Goal: Browse casually

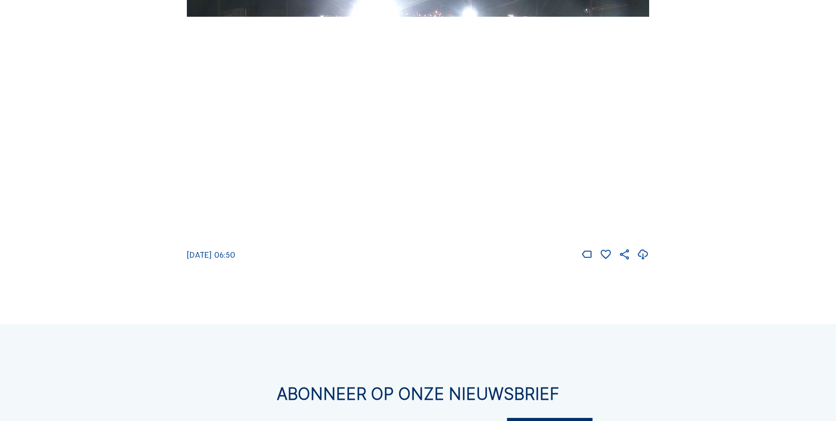
scroll to position [1547, 0]
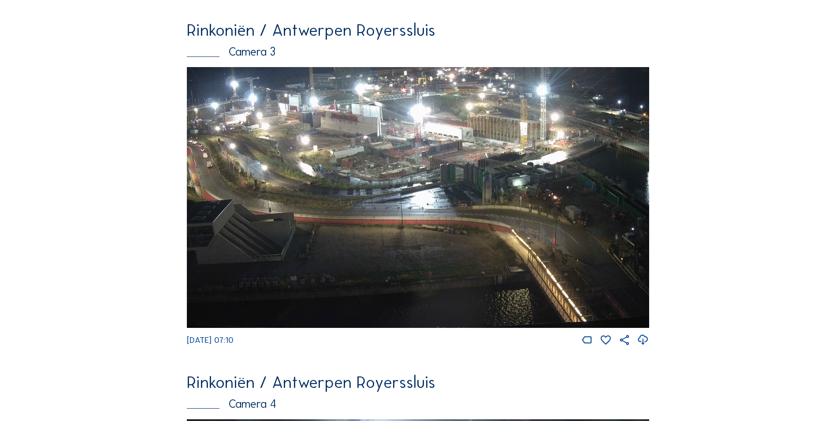
scroll to position [1127, 0]
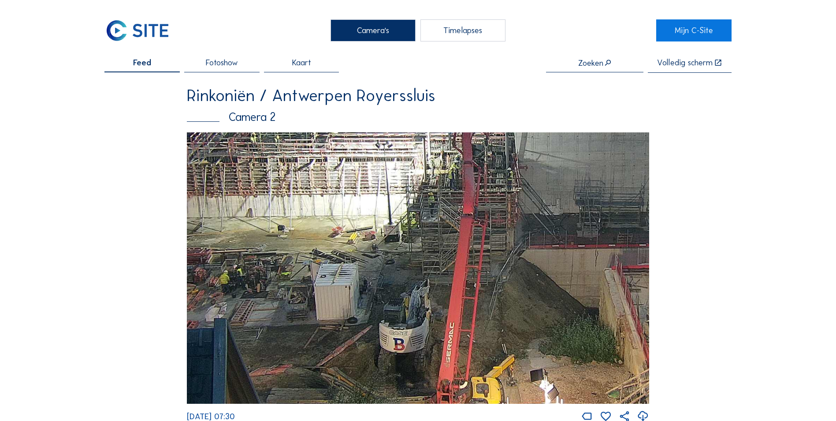
drag, startPoint x: 310, startPoint y: 339, endPoint x: 302, endPoint y: 310, distance: 29.6
click at [302, 310] on img at bounding box center [418, 267] width 463 height 271
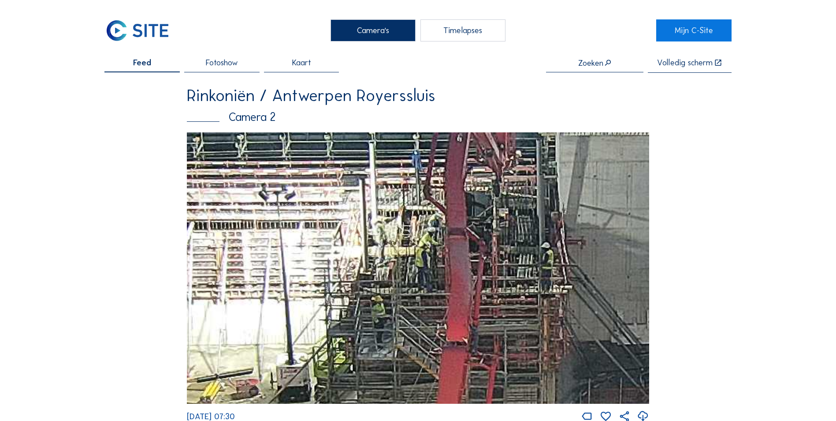
drag, startPoint x: 459, startPoint y: 182, endPoint x: 413, endPoint y: 272, distance: 101.9
click at [413, 272] on img at bounding box center [418, 267] width 463 height 271
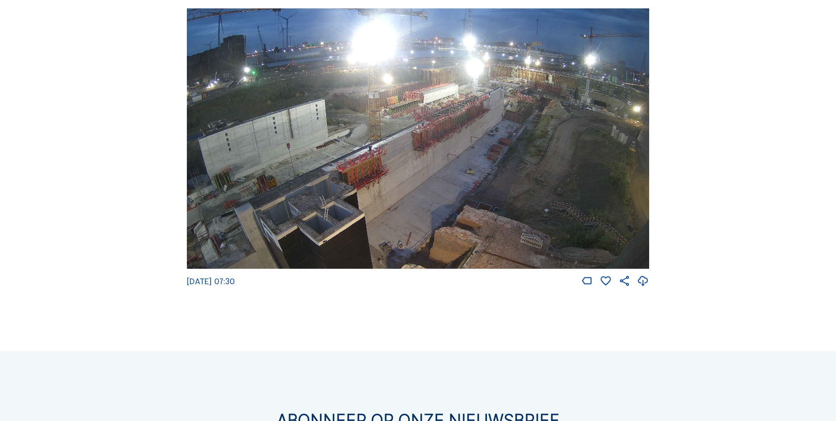
scroll to position [1560, 0]
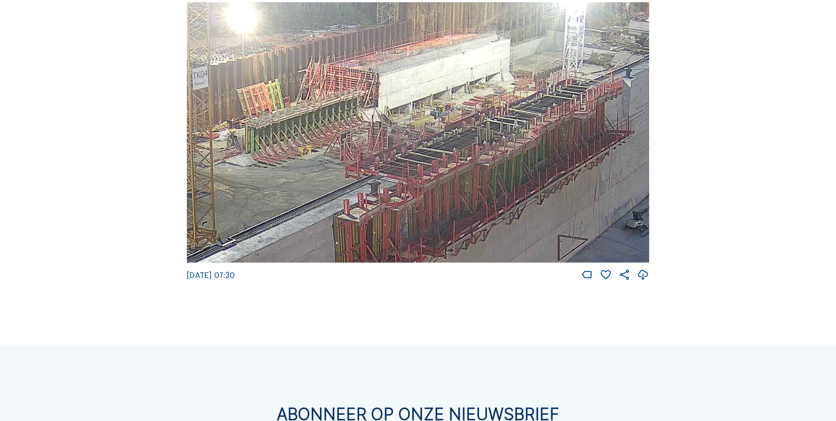
drag, startPoint x: 434, startPoint y: 131, endPoint x: 403, endPoint y: 228, distance: 102.9
click at [403, 228] on img at bounding box center [418, 132] width 463 height 260
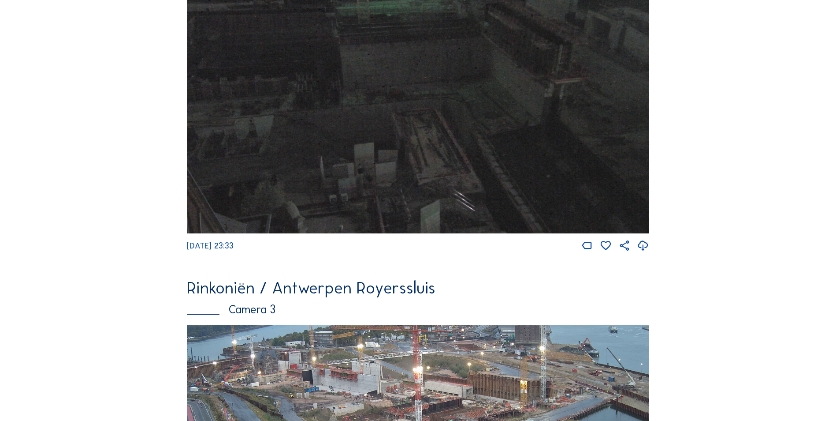
scroll to position [1150, 0]
